Goal: Task Accomplishment & Management: Manage account settings

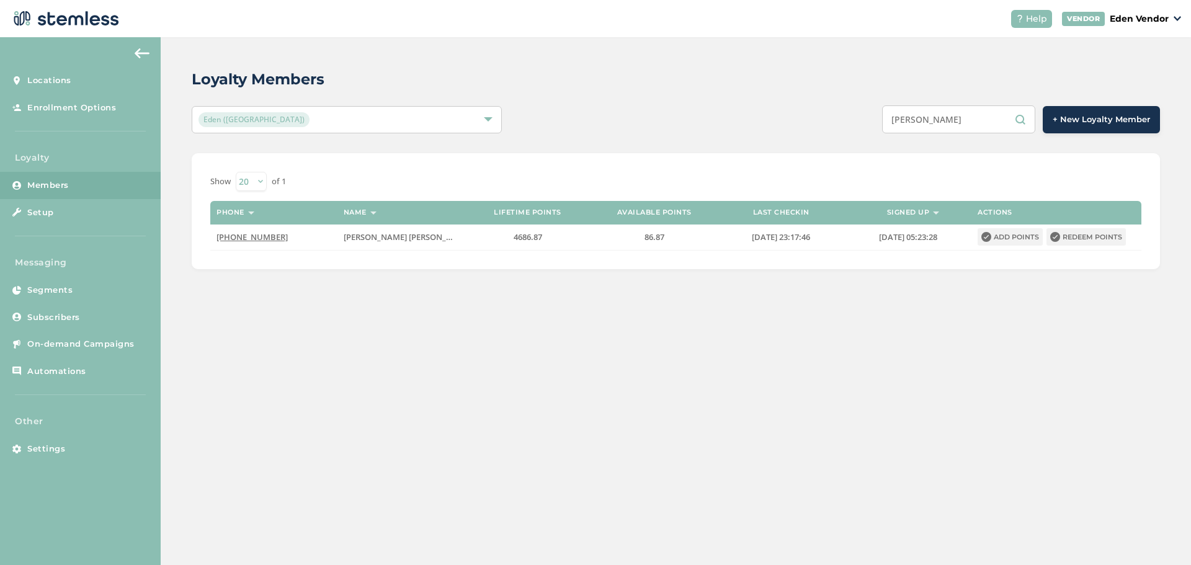
drag, startPoint x: 943, startPoint y: 123, endPoint x: 853, endPoint y: 130, distance: 90.2
click at [853, 130] on div "[PERSON_NAME] + New Loyalty Member" at bounding box center [878, 119] width 565 height 28
type input "l"
click at [876, 108] on div "l + New Loyalty Member" at bounding box center [878, 119] width 565 height 28
click at [900, 117] on input "l" at bounding box center [958, 119] width 153 height 28
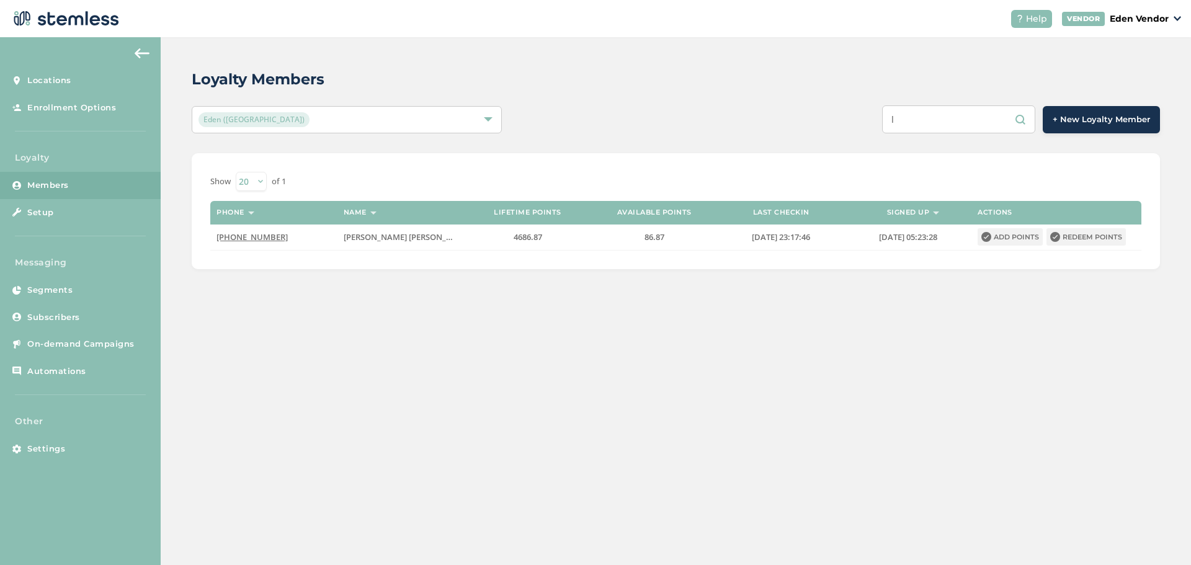
click at [903, 117] on input "l" at bounding box center [958, 119] width 153 height 28
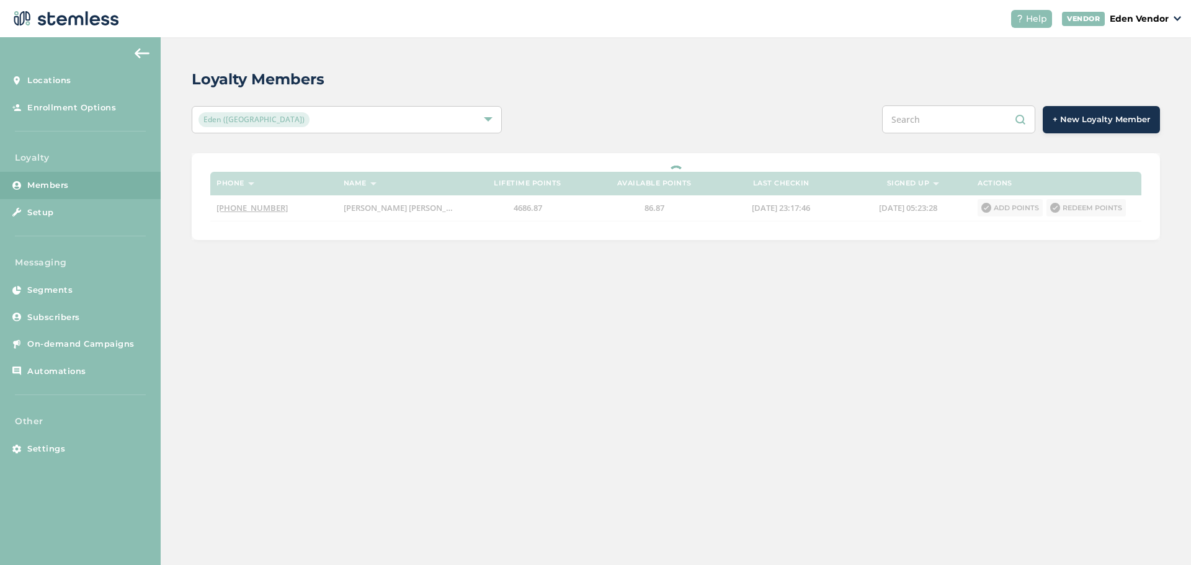
paste input "[PERSON_NAME]"
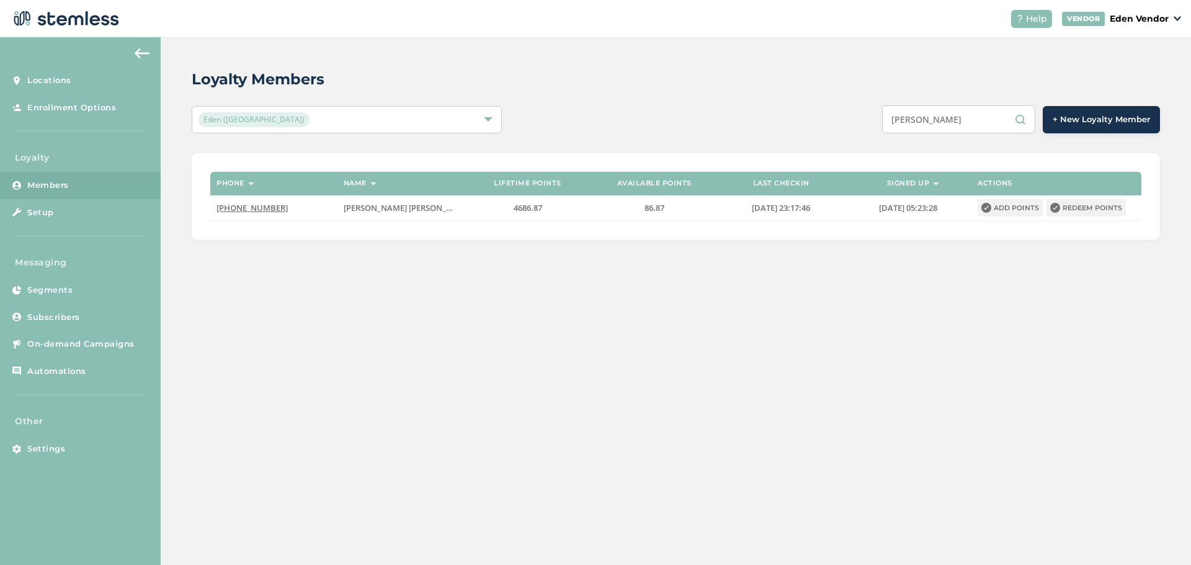
type input "[PERSON_NAME]"
click at [872, 275] on div "Loyalty Members Eden (Okmulgee) [PERSON_NAME] + New Loyalty Member Phone Name L…" at bounding box center [676, 301] width 1031 height 528
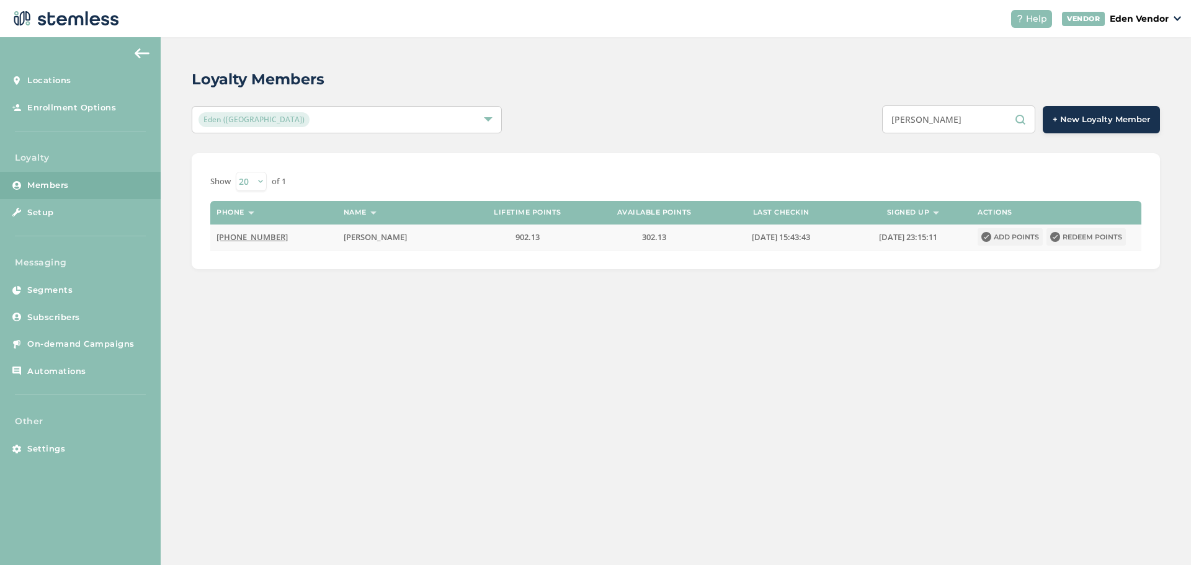
click at [1101, 225] on td "Add points Redeem points" at bounding box center [1057, 237] width 170 height 25
click at [1097, 243] on button "Redeem points" at bounding box center [1086, 236] width 79 height 17
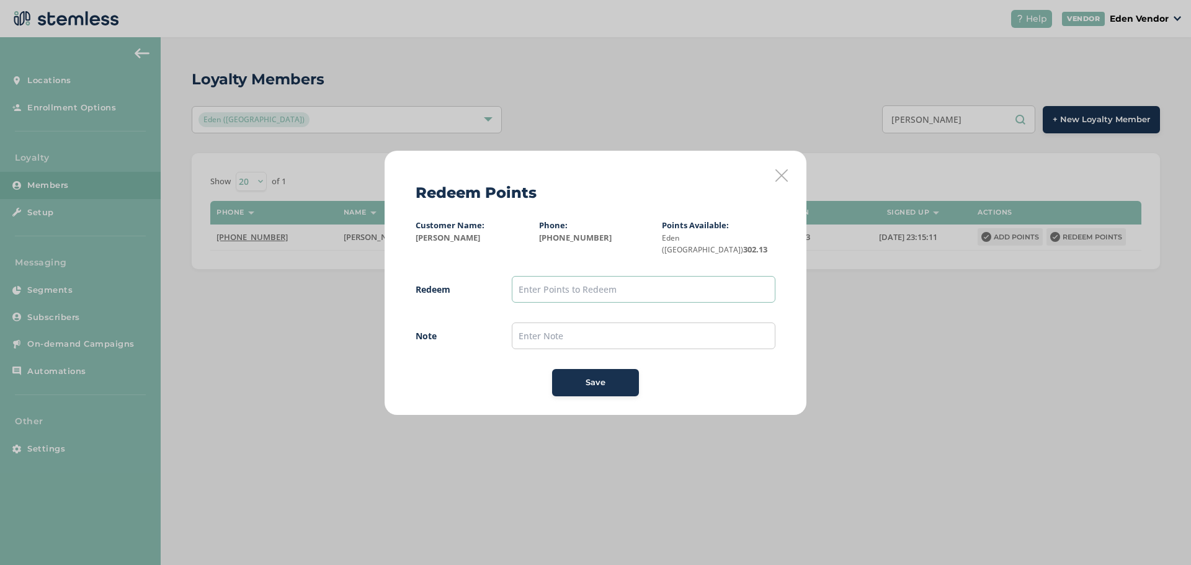
click at [670, 277] on input "text" at bounding box center [644, 289] width 264 height 27
type input "200"
click at [593, 325] on input "text" at bounding box center [644, 336] width 264 height 27
type input "[DATE]"
click at [612, 369] on button "Save" at bounding box center [595, 382] width 87 height 27
